Goal: Information Seeking & Learning: Understand process/instructions

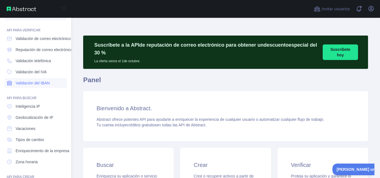
scroll to position [19, 0]
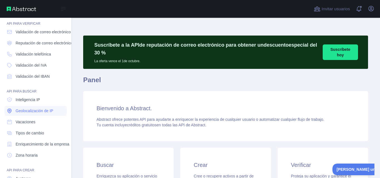
click at [41, 111] on font "Geolocalización de IP" at bounding box center [35, 111] width 38 height 4
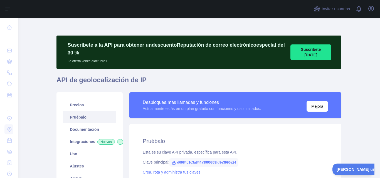
drag, startPoint x: 354, startPoint y: 67, endPoint x: 358, endPoint y: 67, distance: 4.2
click at [354, 67] on main "**********" at bounding box center [199, 98] width 362 height 160
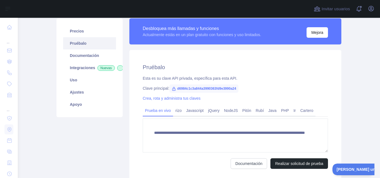
scroll to position [74, 0]
click at [245, 108] on font "Pitón" at bounding box center [246, 110] width 9 height 4
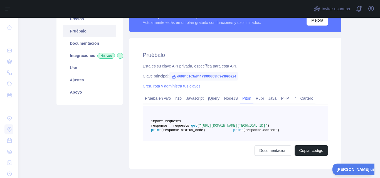
scroll to position [93, 0]
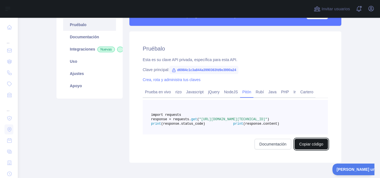
click at [313, 146] on font "Copiar código" at bounding box center [311, 144] width 24 height 4
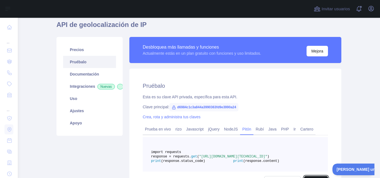
scroll to position [0, 0]
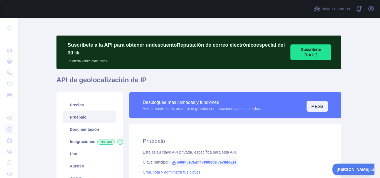
click at [314, 104] on font "Mejora" at bounding box center [317, 106] width 12 height 4
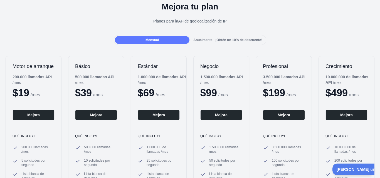
scroll to position [19, 0]
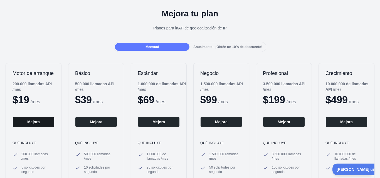
click at [34, 124] on font "Mejora" at bounding box center [33, 122] width 13 height 4
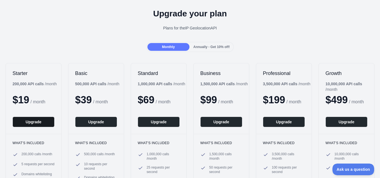
click at [99, 21] on div "Upgrade your plan Plans for the IP Geolocation API" at bounding box center [190, 22] width 380 height 40
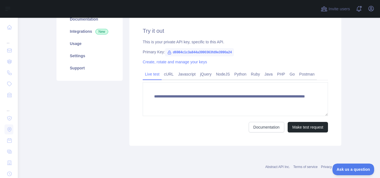
scroll to position [111, 0]
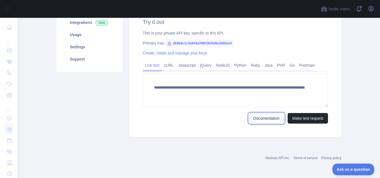
click at [264, 119] on link "Documentation" at bounding box center [266, 118] width 36 height 11
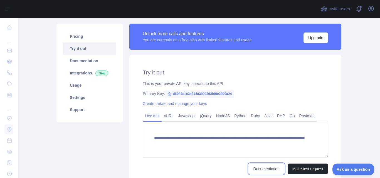
scroll to position [56, 0]
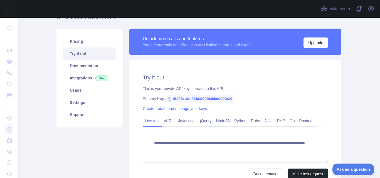
click at [38, 64] on main "**********" at bounding box center [199, 98] width 362 height 160
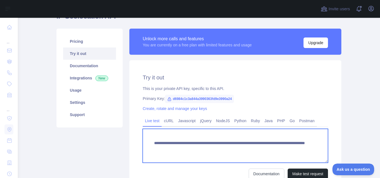
click at [246, 146] on textarea "**********" at bounding box center [235, 146] width 185 height 34
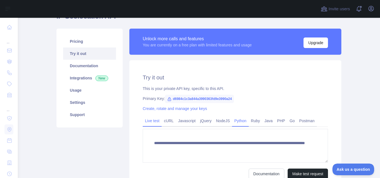
click at [238, 120] on link "Python" at bounding box center [240, 120] width 17 height 9
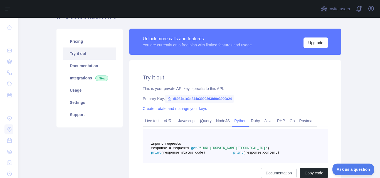
scroll to position [93, 0]
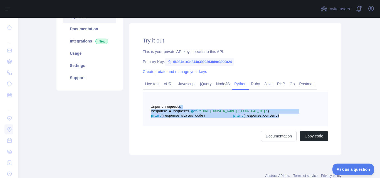
drag, startPoint x: 222, startPoint y: 131, endPoint x: 174, endPoint y: 106, distance: 54.2
click at [174, 106] on pre "import requests response = requests. get ( "[URL][DOMAIN_NAME][TECHNICAL_ID]" )…" at bounding box center [235, 109] width 185 height 34
copy code "import requests response = requests. get ( "[URL][DOMAIN_NAME][TECHNICAL_ID]" )…"
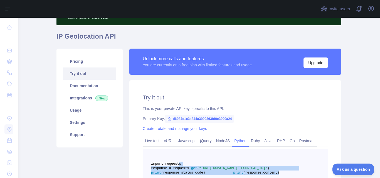
scroll to position [37, 0]
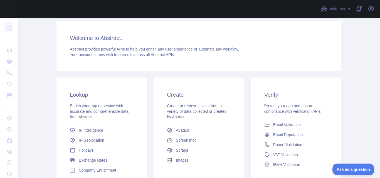
scroll to position [44, 0]
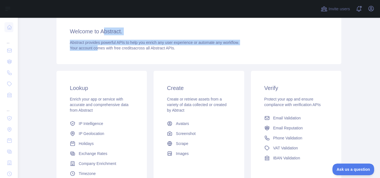
drag, startPoint x: 92, startPoint y: 48, endPoint x: 104, endPoint y: 33, distance: 19.4
click at [104, 33] on div "Welcome to Abstract. Abstract provides powerful APIs to help you enrich any use…" at bounding box center [198, 39] width 284 height 50
click at [105, 32] on h3 "Welcome to Abstract." at bounding box center [199, 32] width 258 height 8
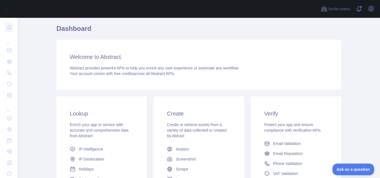
scroll to position [37, 0]
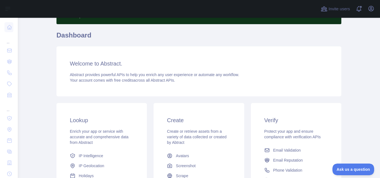
drag, startPoint x: 105, startPoint y: 31, endPoint x: 106, endPoint y: 28, distance: 3.3
click at [106, 28] on div "Subscribe to the Email Reputation API for a special 30 % discount Offer expires…" at bounding box center [198, 113] width 284 height 229
click at [105, 26] on div "Subscribe to the Email Reputation API for a special 30 % discount Offer expires…" at bounding box center [198, 113] width 284 height 229
click at [107, 18] on div at bounding box center [167, 9] width 290 height 18
click at [111, 4] on div at bounding box center [167, 9] width 290 height 18
